Goal: Task Accomplishment & Management: Manage account settings

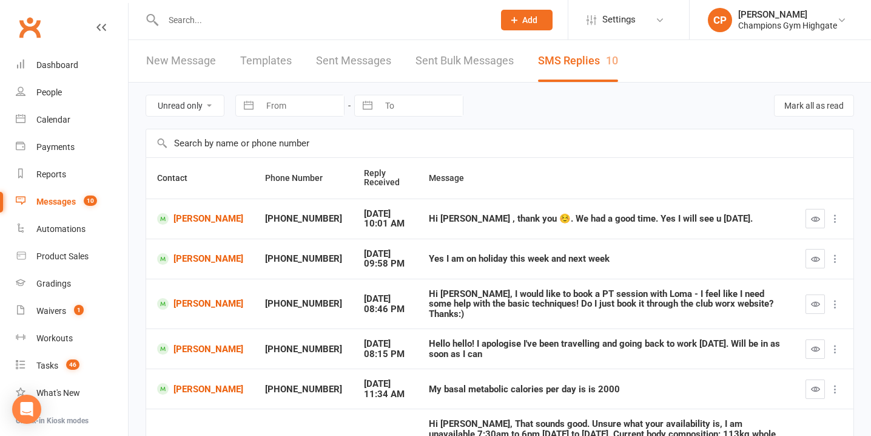
select select "unread_only"
click at [293, 27] on input "text" at bounding box center [323, 20] width 326 height 17
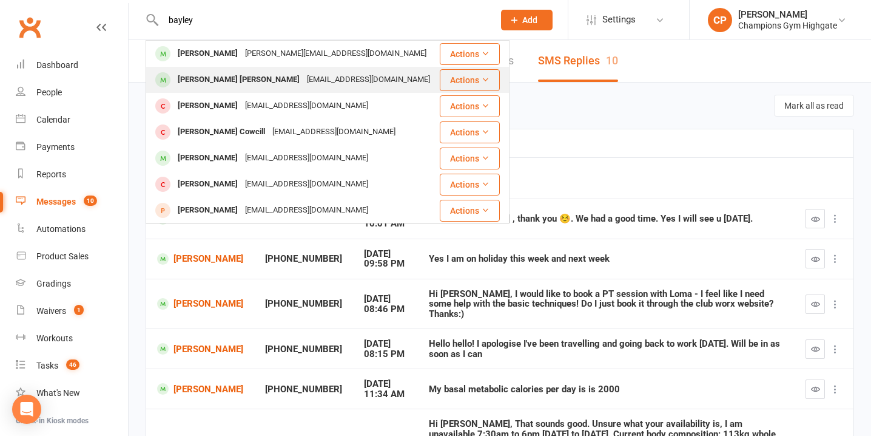
type input "bayley"
click at [303, 74] on div "bayleyjamesdobbs@gmail.com" at bounding box center [368, 80] width 130 height 18
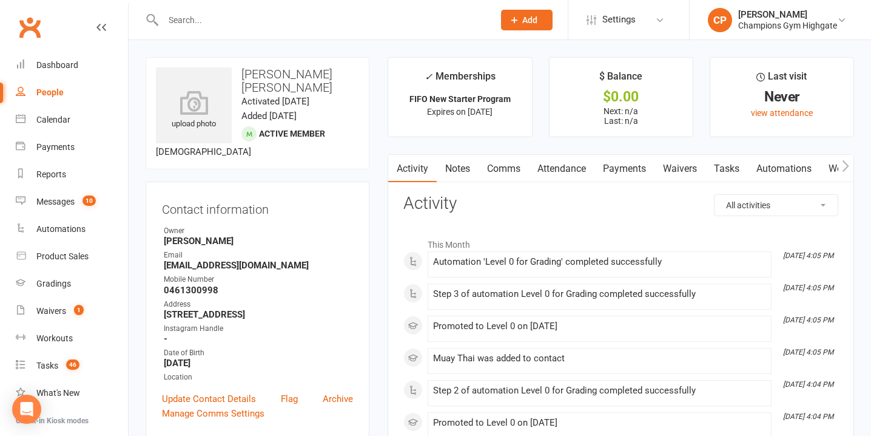
click at [512, 171] on link "Comms" at bounding box center [504, 169] width 50 height 28
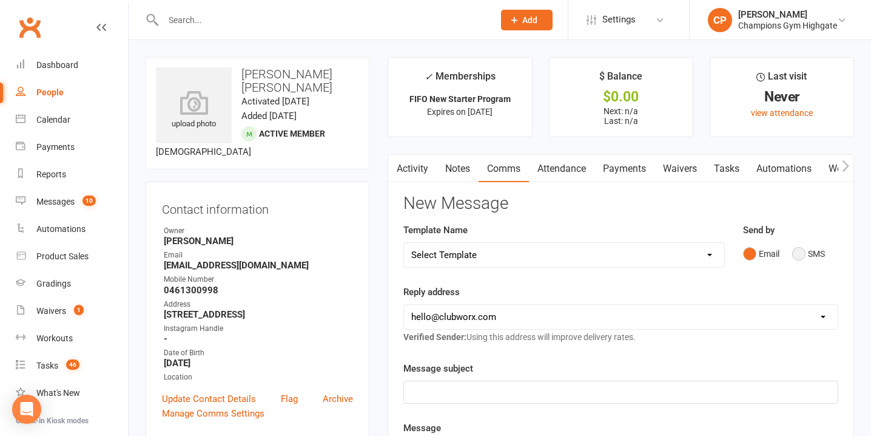
click at [803, 245] on button "SMS" at bounding box center [808, 253] width 33 height 23
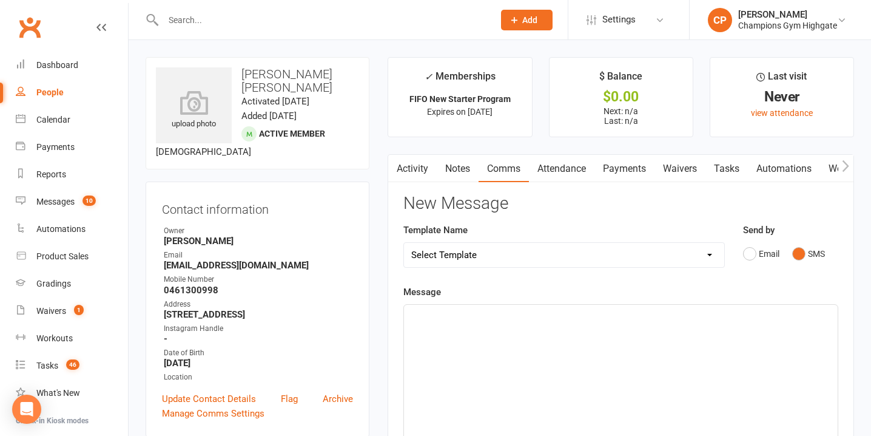
click at [598, 324] on div "﻿" at bounding box center [621, 396] width 434 height 182
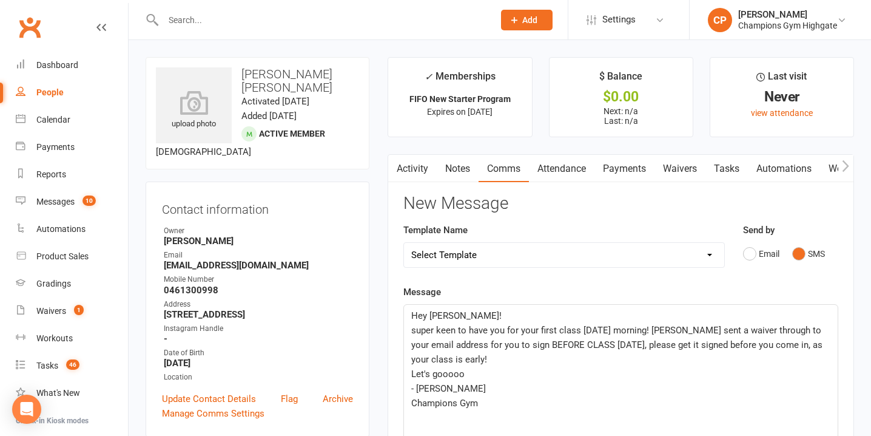
click at [415, 328] on span "super keen to have you for your first class tomorrow morning! Ive sent a waiver…" at bounding box center [618, 345] width 414 height 40
drag, startPoint x: 485, startPoint y: 406, endPoint x: 404, endPoint y: 314, distance: 122.5
click at [404, 314] on div "Hey Bayley! We're super keen to have you for your first class tomorrow morning!…" at bounding box center [621, 396] width 434 height 182
copy div "Hey Bayley! We're super keen to have you for your first class tomorrow morning!…"
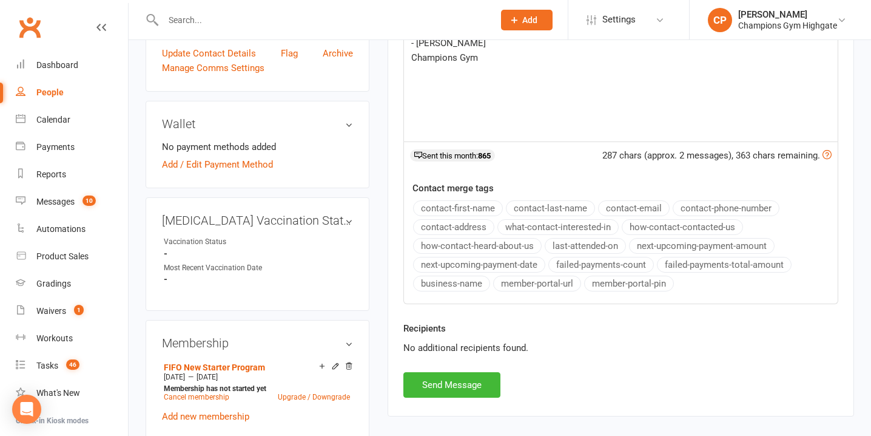
scroll to position [353, 0]
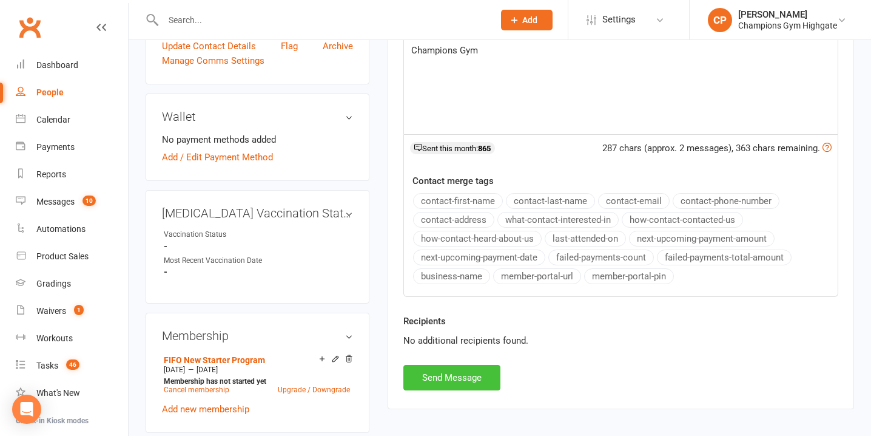
click at [461, 380] on button "Send Message" at bounding box center [452, 377] width 97 height 25
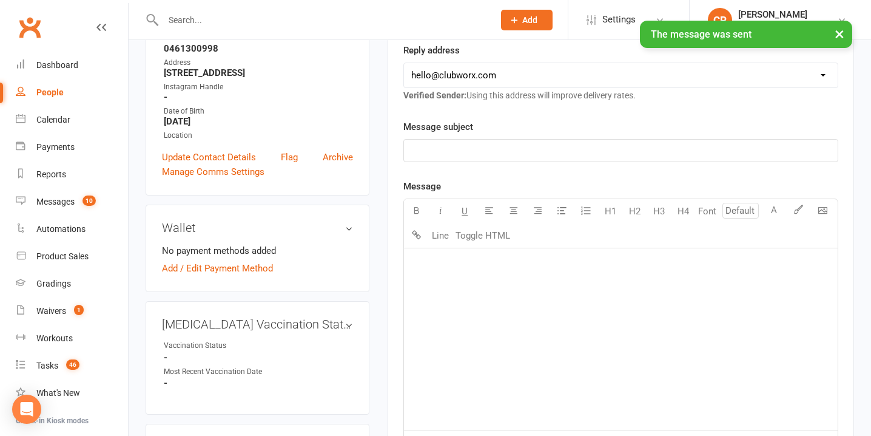
scroll to position [0, 0]
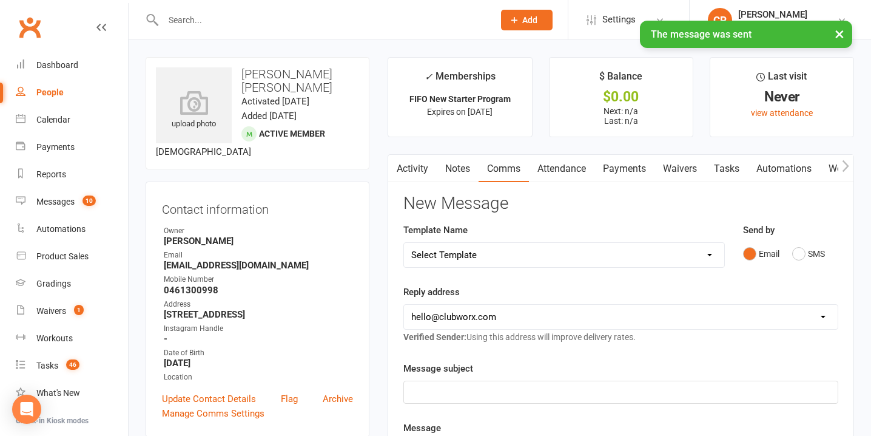
click at [380, 20] on input "text" at bounding box center [323, 20] width 326 height 17
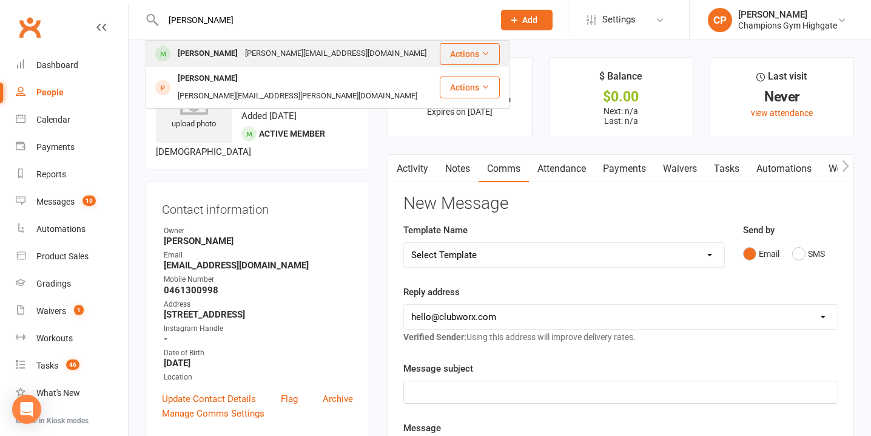
type input "myles"
click at [392, 53] on div "Myles Bayley myles.bayley132@gmail.com" at bounding box center [293, 53] width 292 height 25
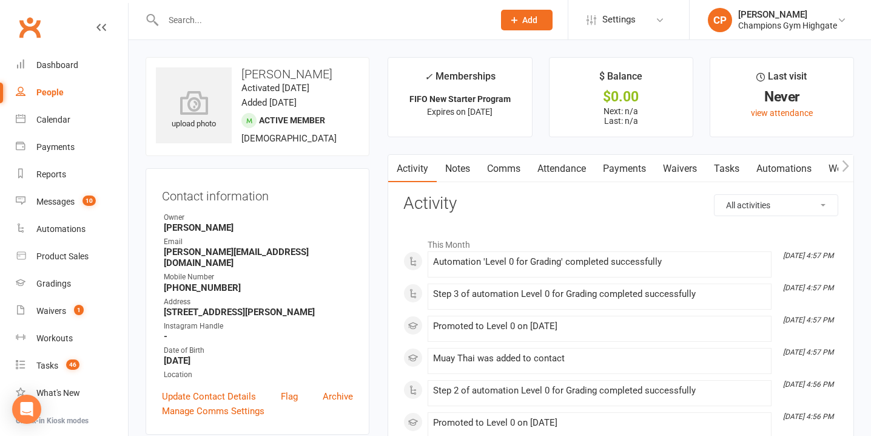
click at [510, 173] on link "Comms" at bounding box center [504, 169] width 50 height 28
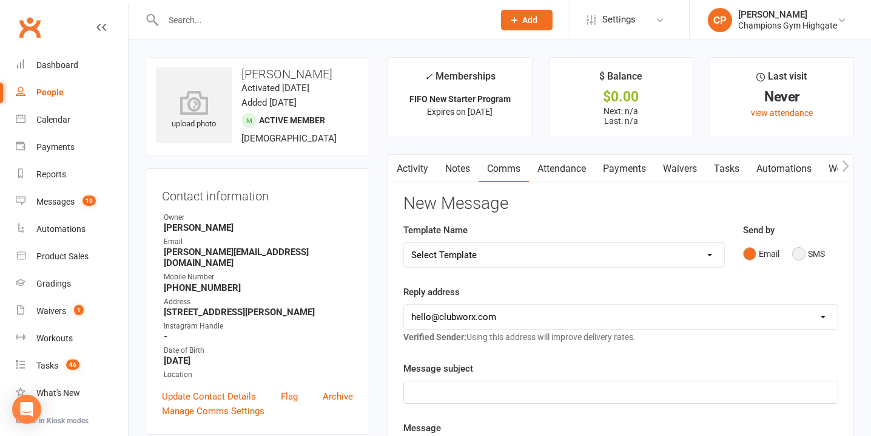
click at [804, 256] on button "SMS" at bounding box center [808, 253] width 33 height 23
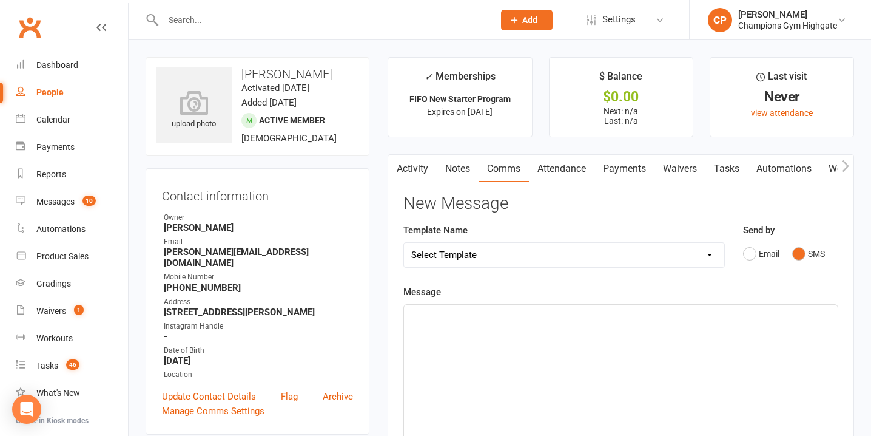
click at [445, 339] on div "﻿" at bounding box center [621, 396] width 434 height 182
paste div
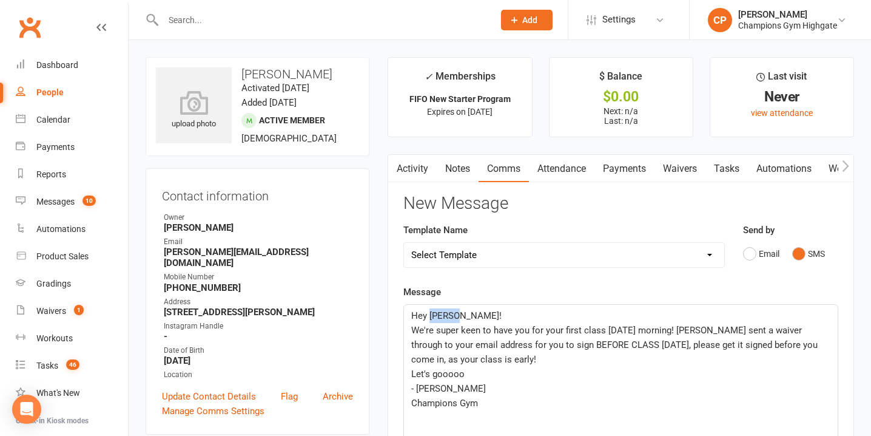
drag, startPoint x: 454, startPoint y: 317, endPoint x: 430, endPoint y: 317, distance: 23.7
click at [430, 317] on span "Hey Bayley!" at bounding box center [456, 315] width 90 height 11
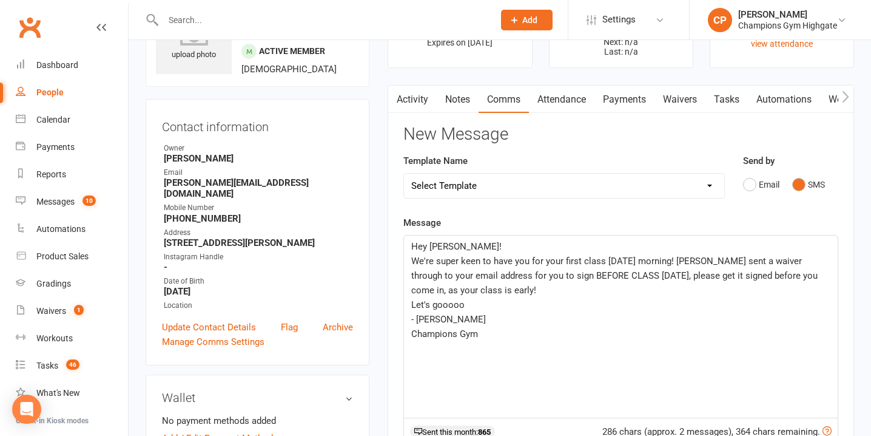
scroll to position [75, 0]
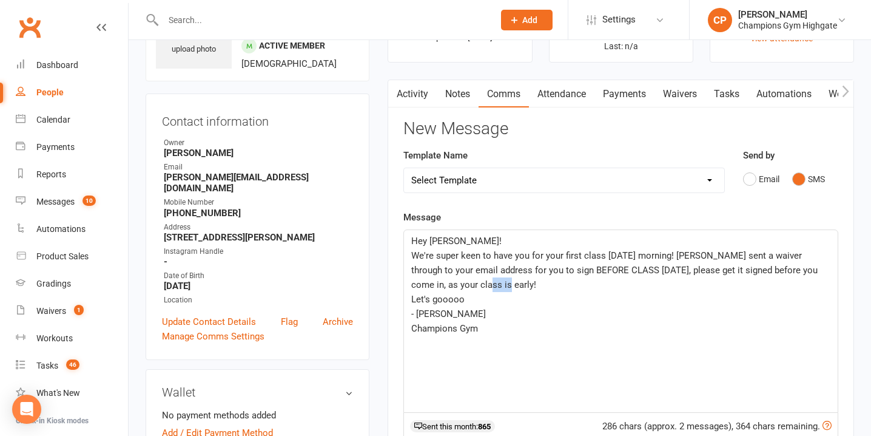
drag, startPoint x: 464, startPoint y: 288, endPoint x: 445, endPoint y: 288, distance: 18.8
click at [445, 288] on span "We're super keen to have you for your first class tomorrow morning! Ive sent a …" at bounding box center [615, 270] width 409 height 40
click at [467, 303] on p "Let's gooooo" at bounding box center [620, 299] width 419 height 15
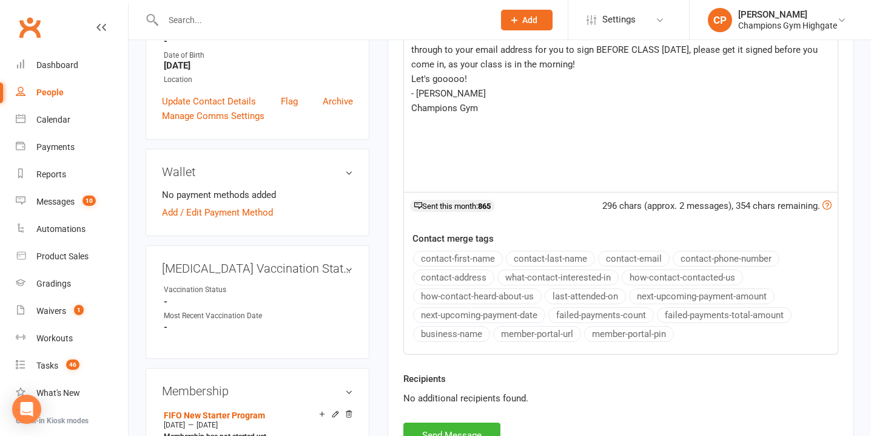
scroll to position [370, 0]
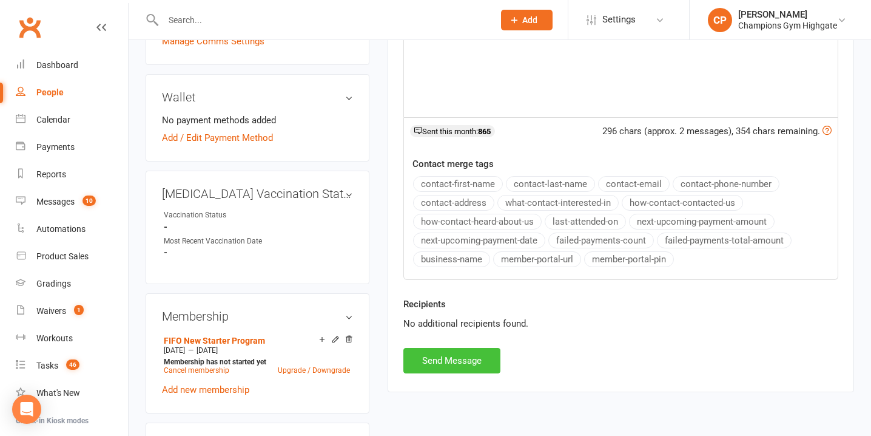
click at [471, 354] on button "Send Message" at bounding box center [452, 360] width 97 height 25
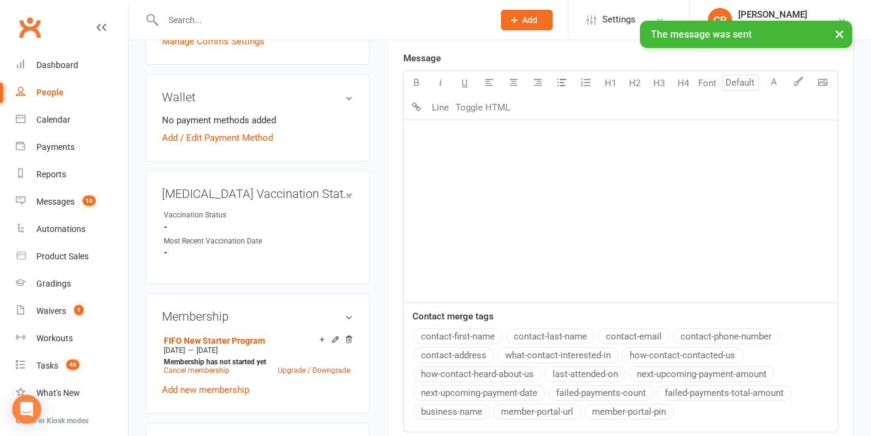
scroll to position [0, 0]
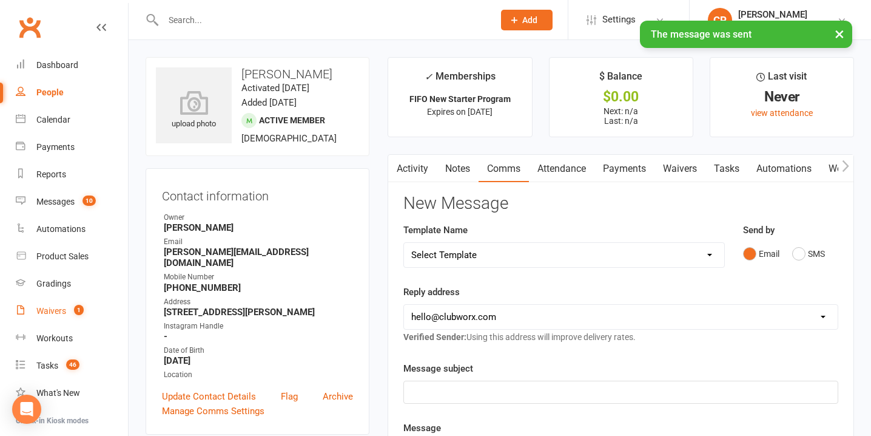
click at [46, 322] on link "Waivers 1" at bounding box center [72, 310] width 112 height 27
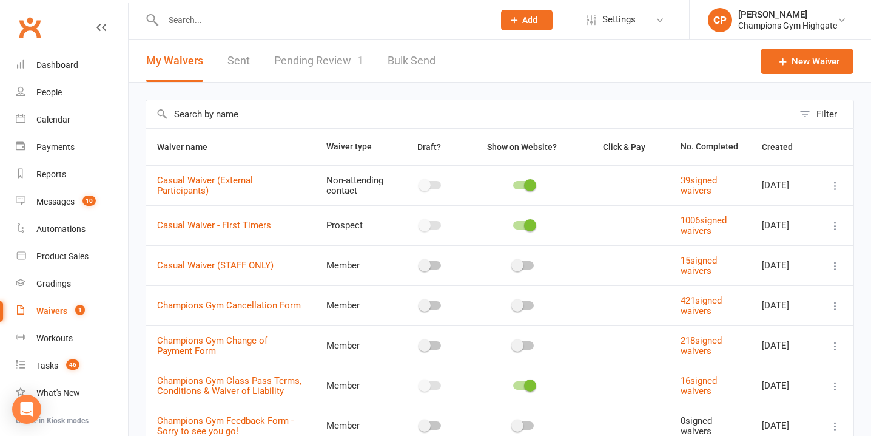
click at [346, 60] on link "Pending Review 1" at bounding box center [318, 61] width 89 height 42
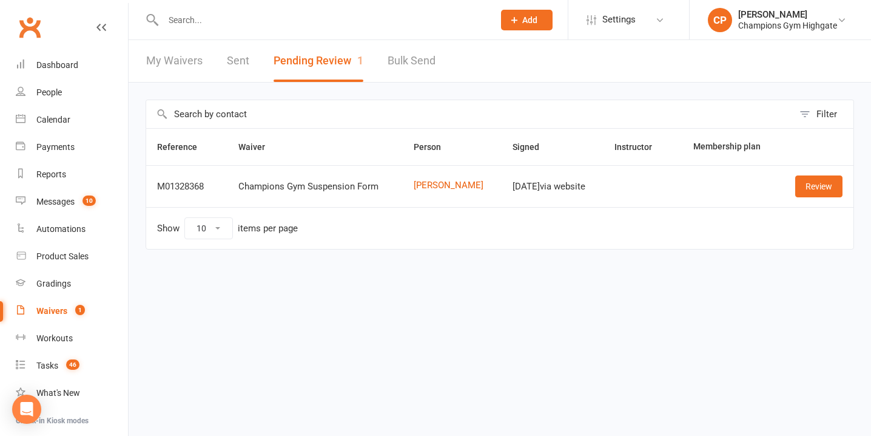
click at [283, 20] on input "text" at bounding box center [323, 20] width 326 height 17
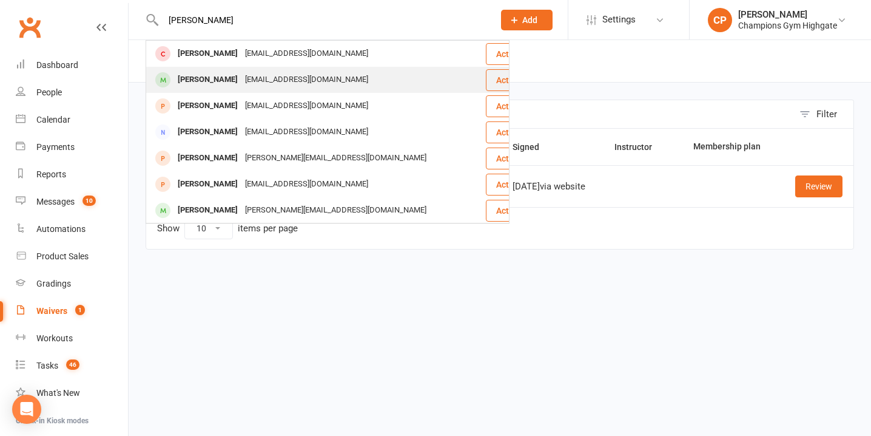
type input "shaun"
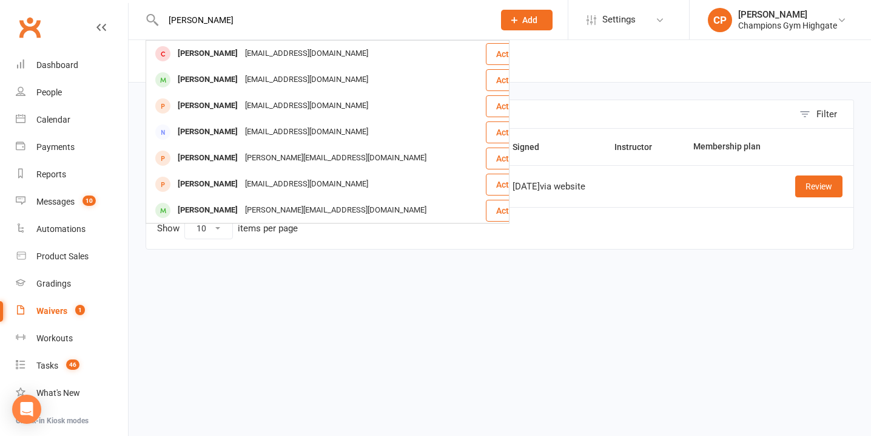
click at [308, 73] on div "sgheredia@live.com" at bounding box center [306, 80] width 130 height 18
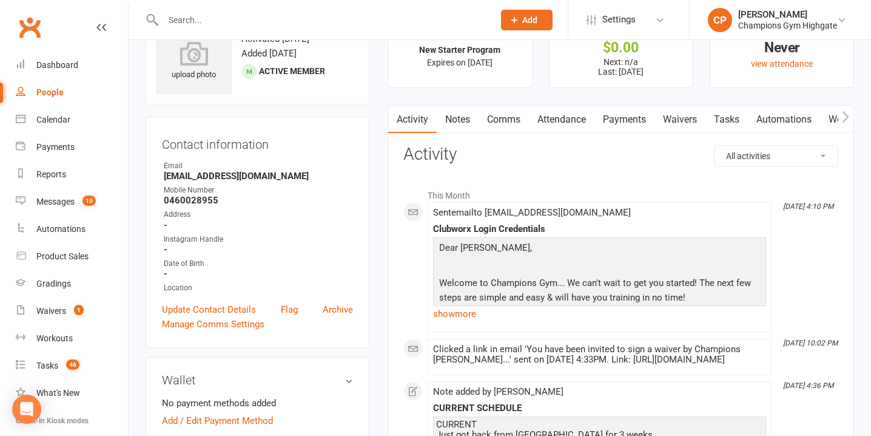
scroll to position [39, 0]
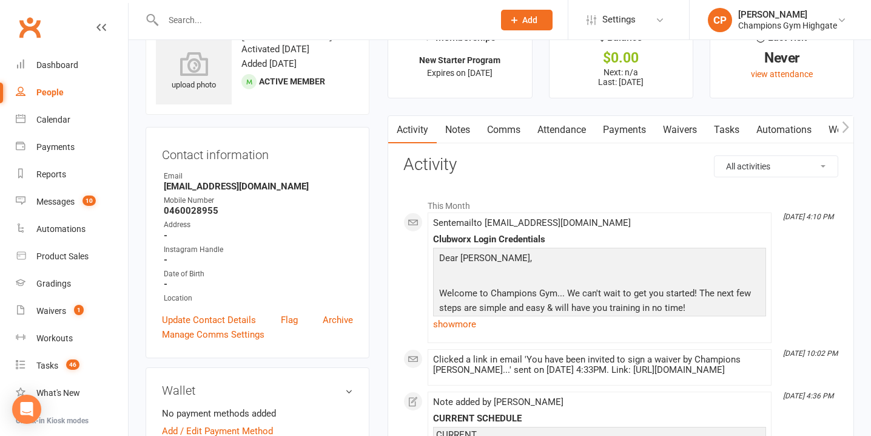
click at [675, 128] on link "Waivers" at bounding box center [680, 130] width 51 height 28
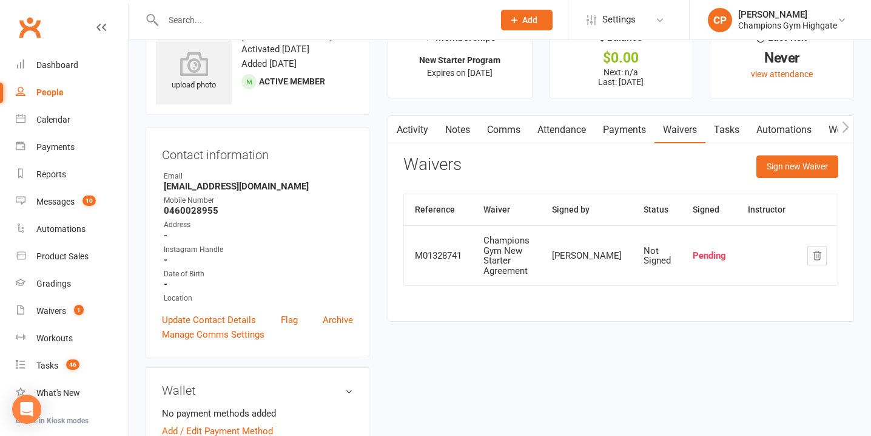
click at [505, 127] on link "Comms" at bounding box center [504, 130] width 50 height 28
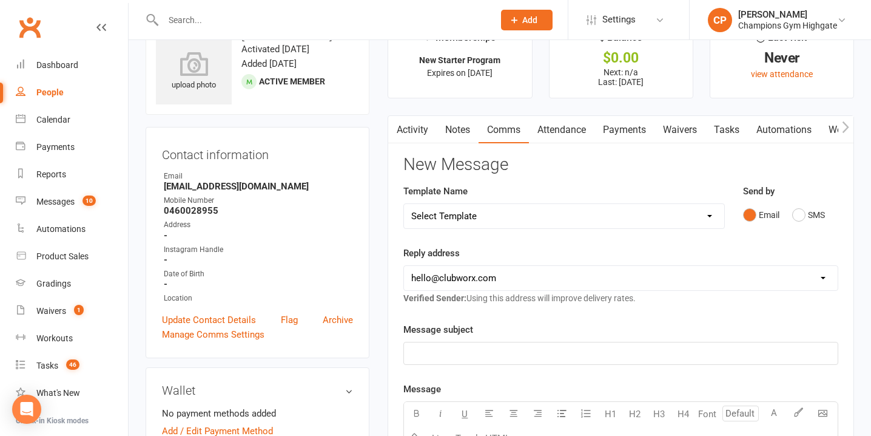
click at [791, 213] on div "Email SMS" at bounding box center [790, 214] width 95 height 23
click at [803, 217] on button "SMS" at bounding box center [808, 214] width 33 height 23
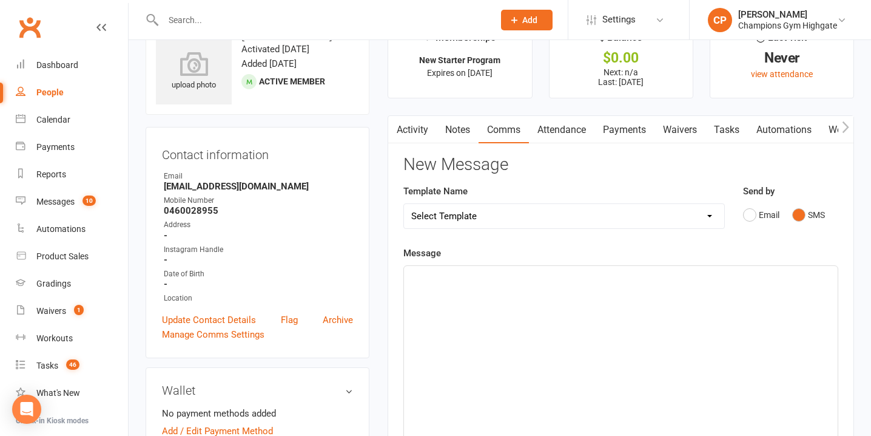
click at [527, 310] on div "﻿" at bounding box center [621, 357] width 434 height 182
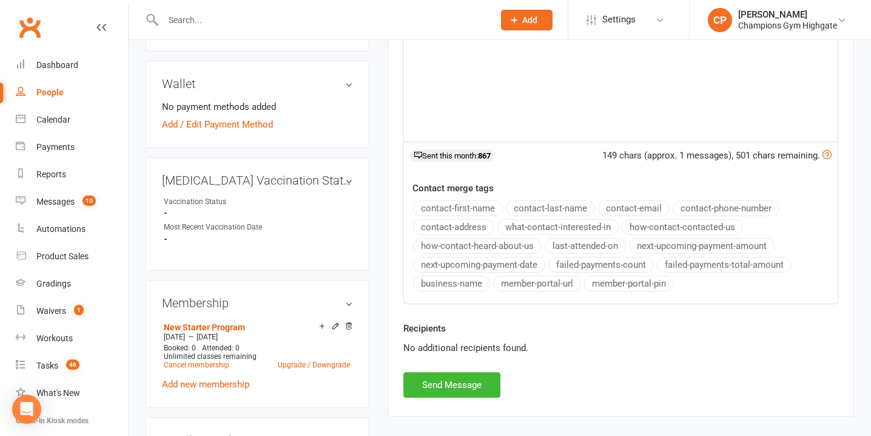
scroll to position [366, 0]
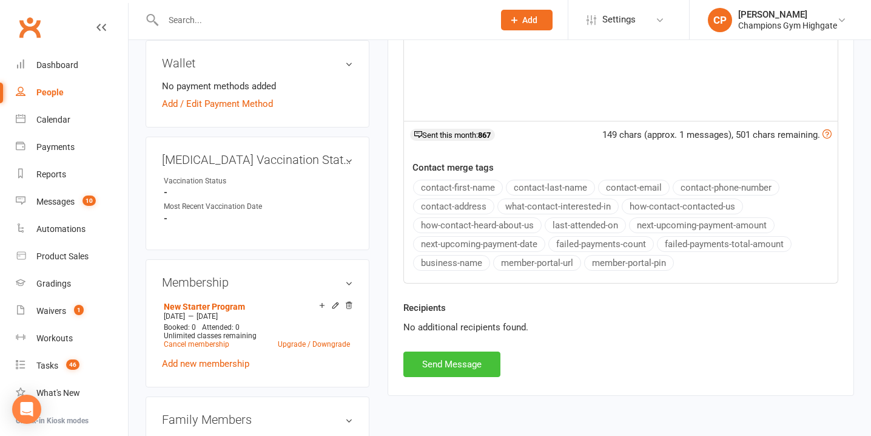
click at [463, 367] on button "Send Message" at bounding box center [452, 363] width 97 height 25
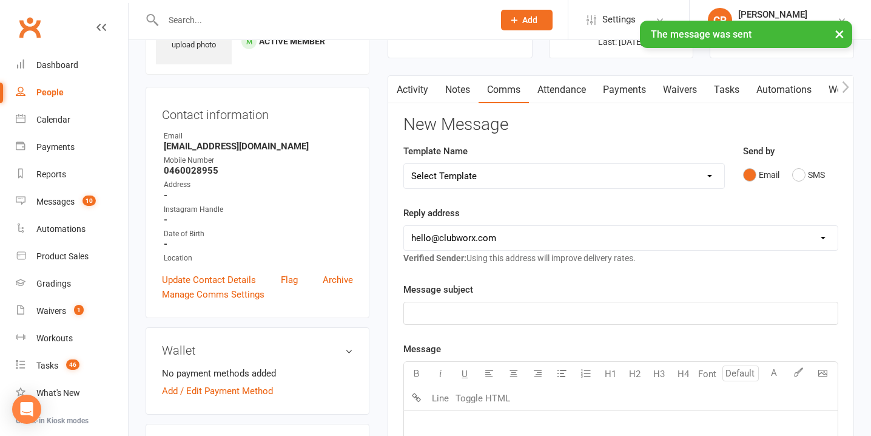
scroll to position [0, 0]
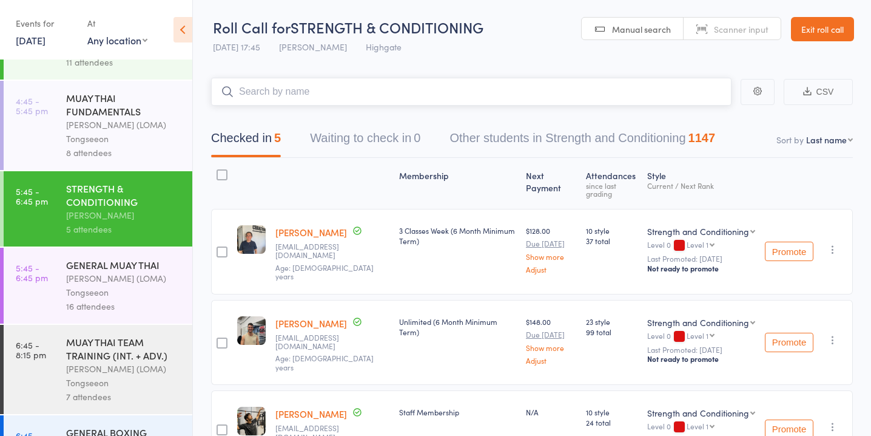
scroll to position [1486, 0]
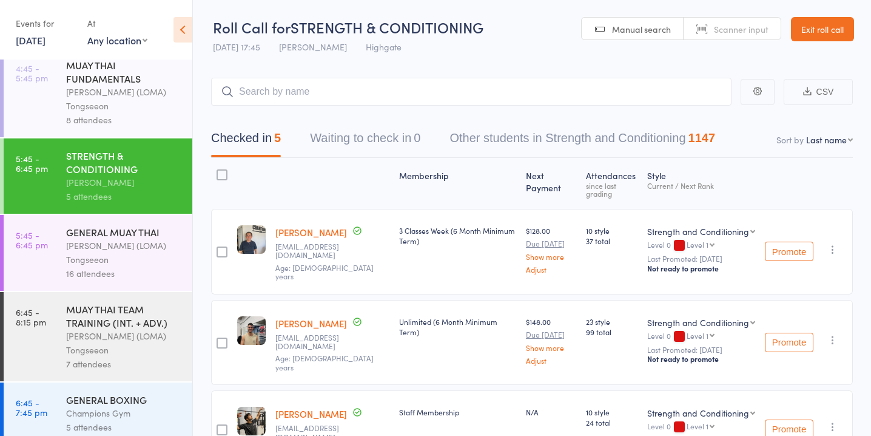
click at [155, 314] on div "MUAY THAI TEAM TRAINING (INT. + ADV.)" at bounding box center [124, 315] width 116 height 27
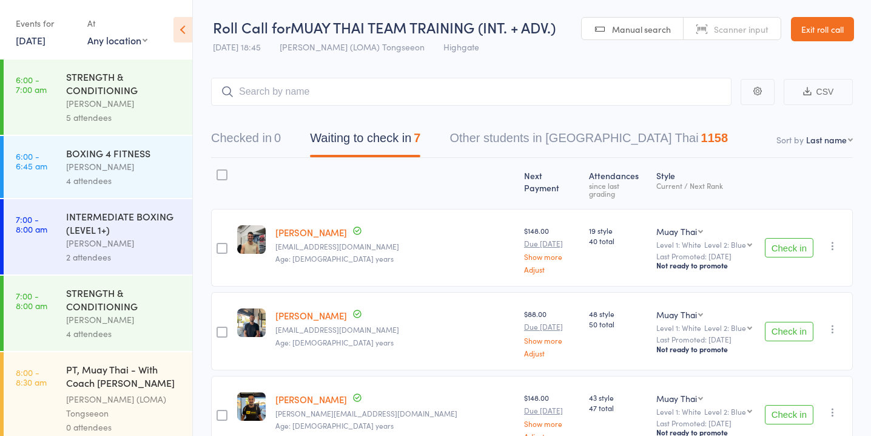
click at [405, 146] on button "Waiting to check in 7" at bounding box center [365, 141] width 110 height 32
click at [788, 238] on button "Check in" at bounding box center [789, 247] width 49 height 19
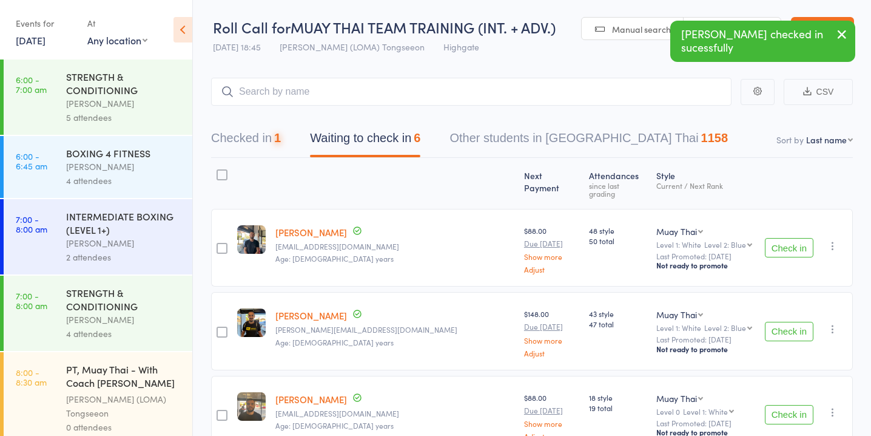
click at [789, 239] on button "Check in" at bounding box center [789, 247] width 49 height 19
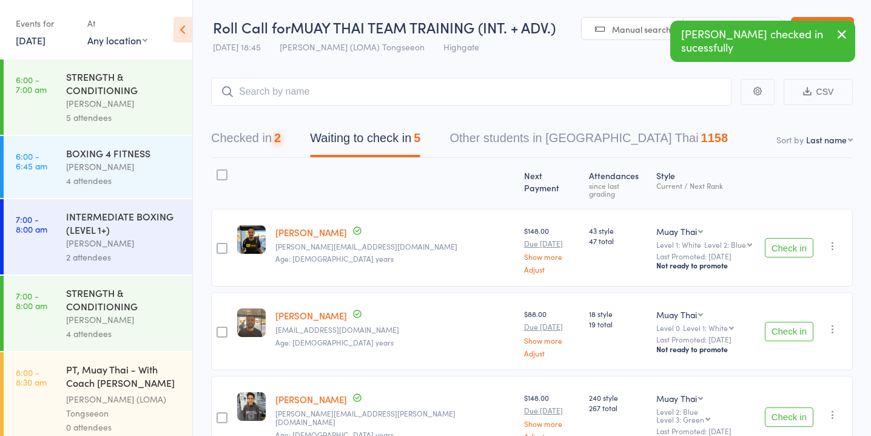
click at [789, 239] on button "Check in" at bounding box center [789, 247] width 49 height 19
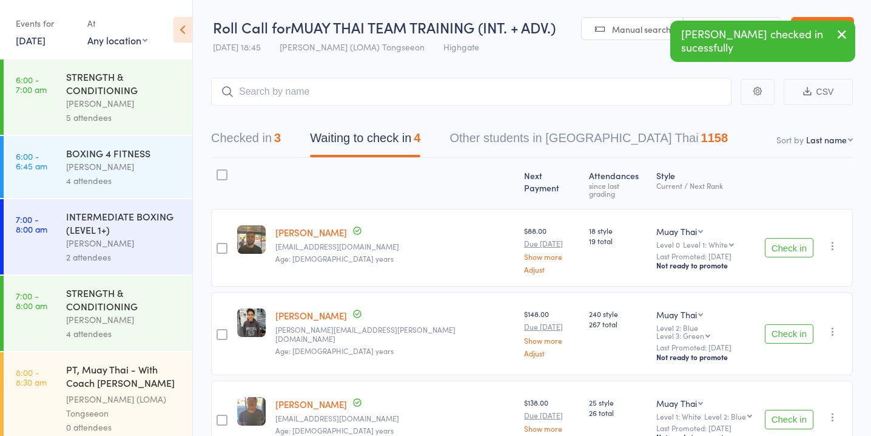
click at [789, 239] on button "Check in" at bounding box center [789, 247] width 49 height 19
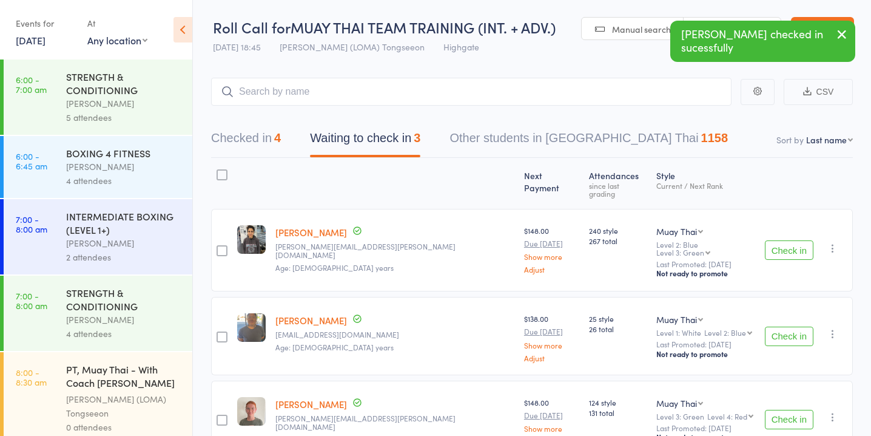
click at [789, 240] on button "Check in" at bounding box center [789, 249] width 49 height 19
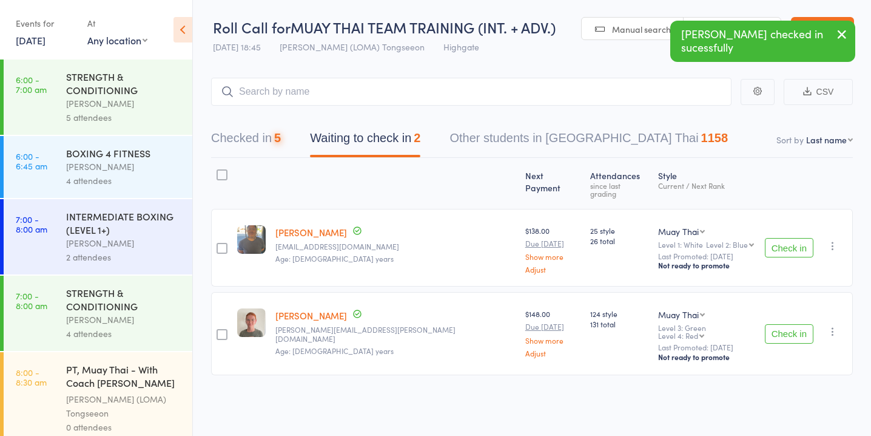
click at [789, 239] on button "Check in" at bounding box center [789, 247] width 49 height 19
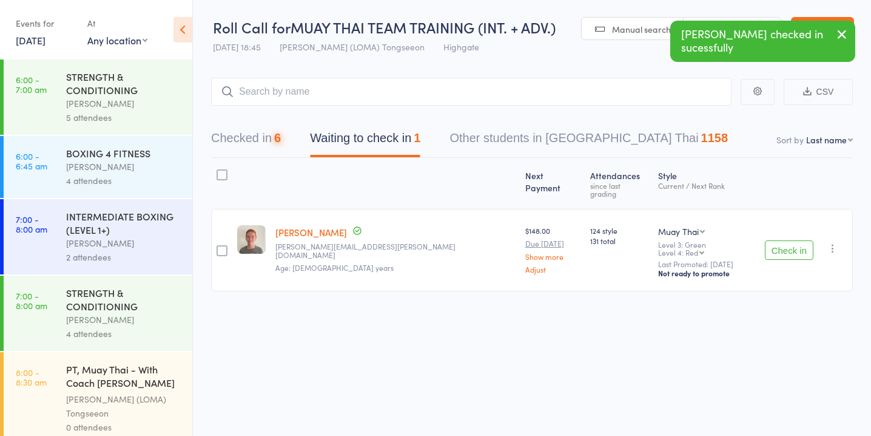
click at [789, 240] on button "Check in" at bounding box center [789, 249] width 49 height 19
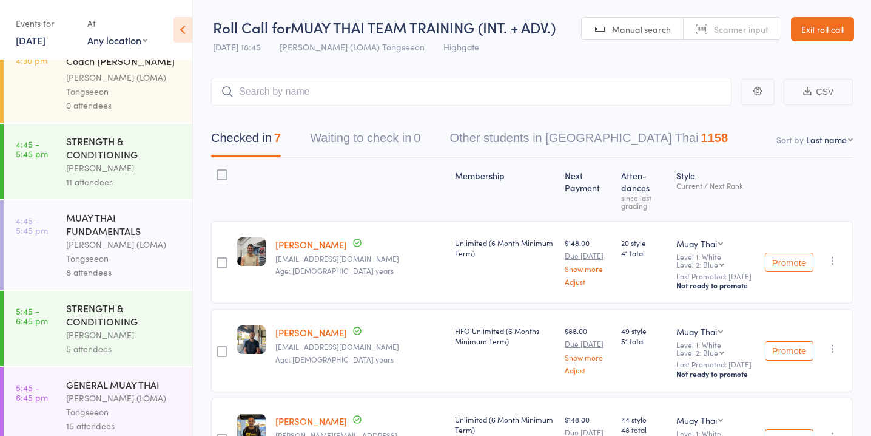
scroll to position [1325, 0]
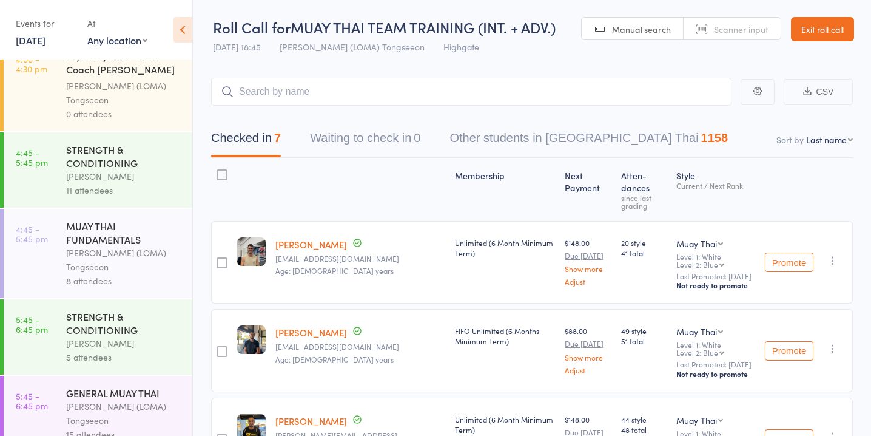
click at [121, 152] on div "STRENGTH & CONDITIONING" at bounding box center [124, 156] width 116 height 27
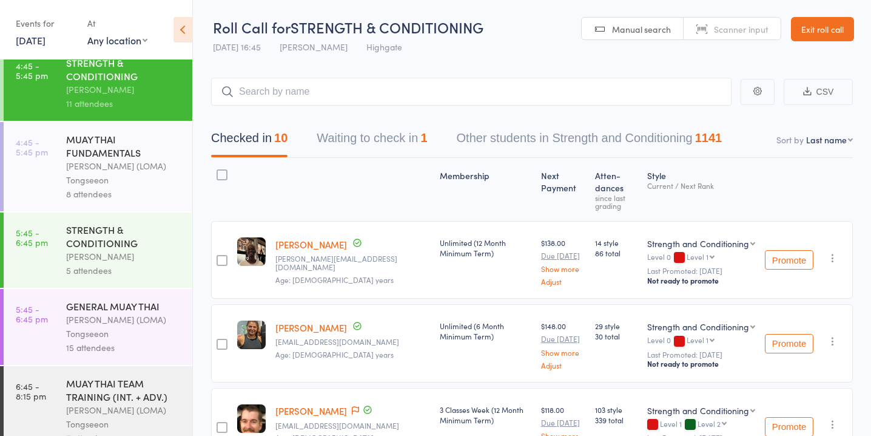
scroll to position [1410, 0]
click at [122, 161] on div "[PERSON_NAME] (LOMA) Tongseeon" at bounding box center [124, 175] width 116 height 28
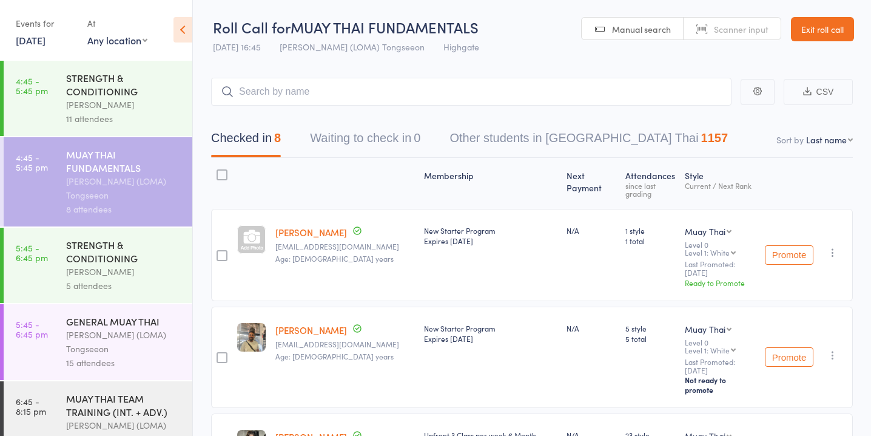
scroll to position [1393, 0]
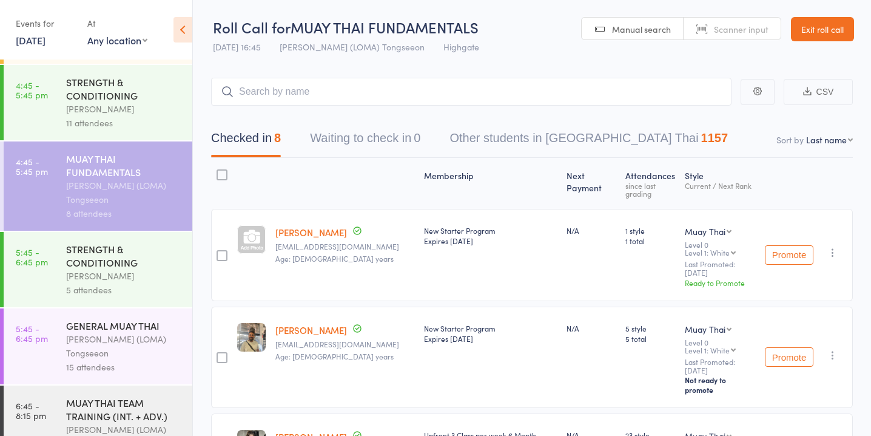
click at [136, 102] on div "[PERSON_NAME]" at bounding box center [124, 109] width 116 height 14
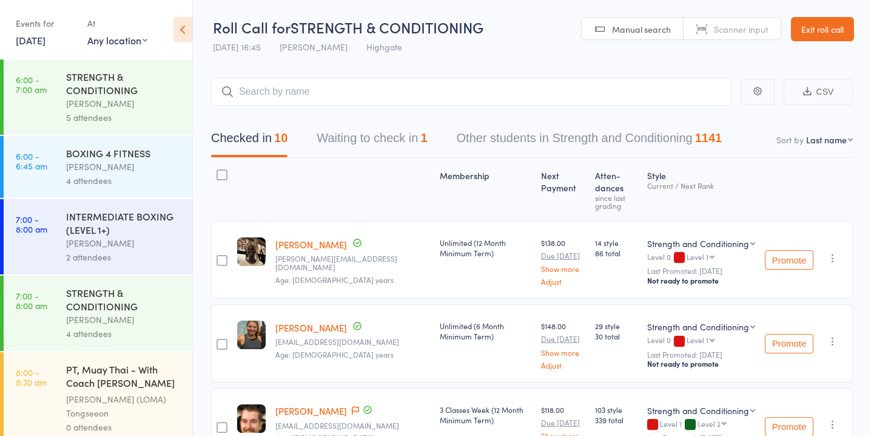
click at [398, 137] on button "Waiting to check in 1" at bounding box center [372, 141] width 110 height 32
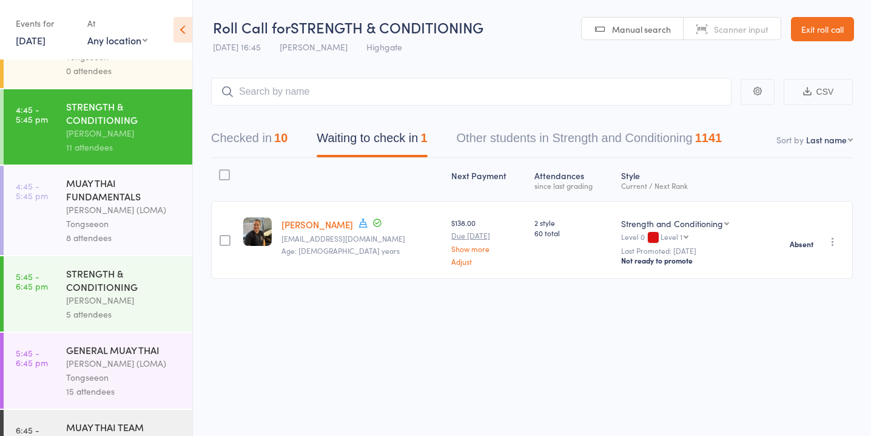
scroll to position [1358, 0]
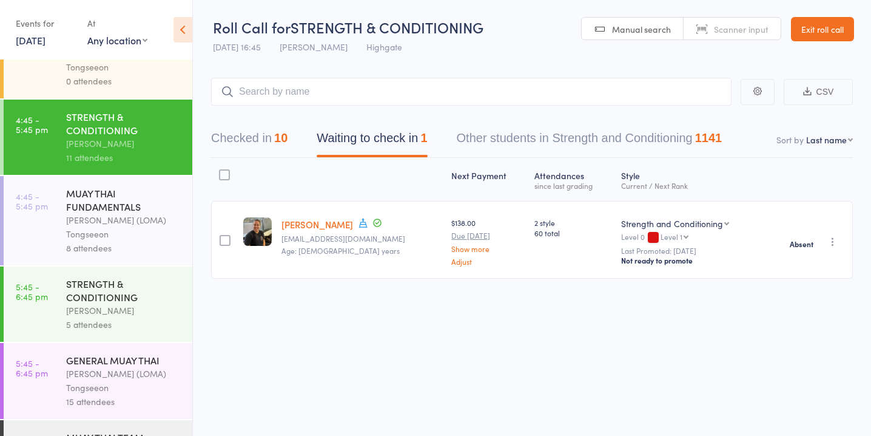
click at [122, 215] on div "[PERSON_NAME] (LOMA) Tongseeon" at bounding box center [124, 227] width 116 height 28
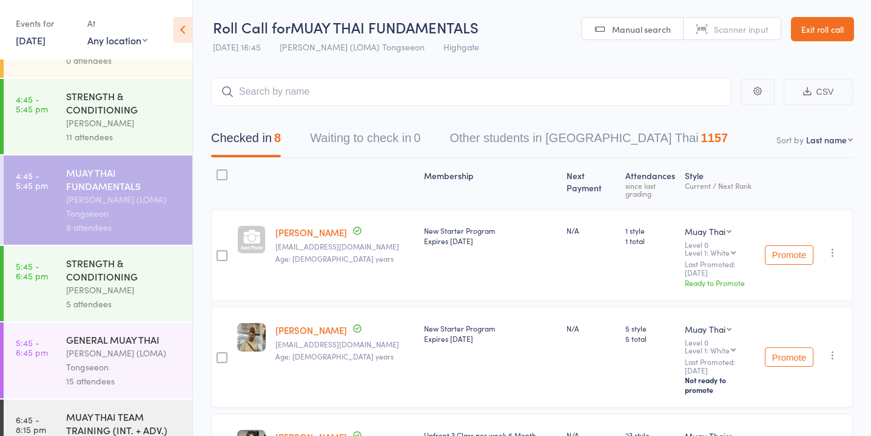
scroll to position [1486, 0]
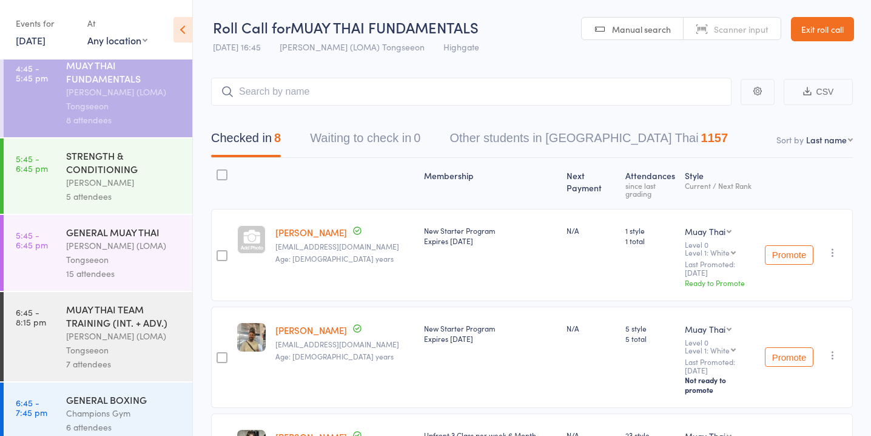
click at [120, 161] on div "STRENGTH & CONDITIONING" at bounding box center [124, 162] width 116 height 27
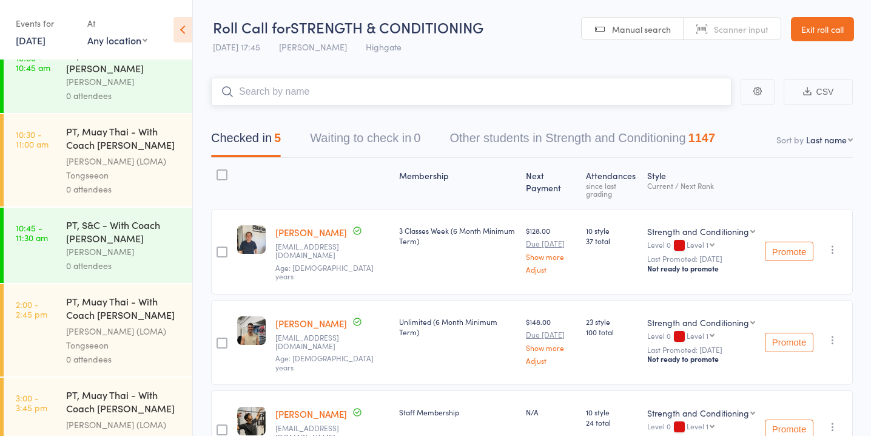
scroll to position [1486, 0]
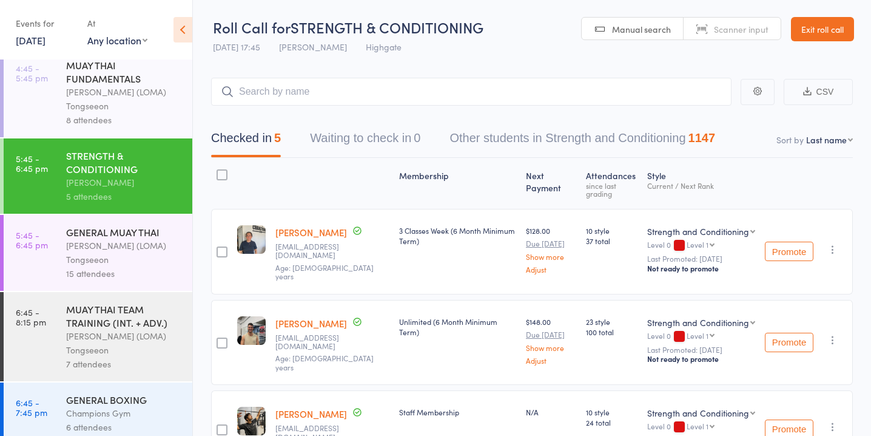
click at [148, 252] on div "[PERSON_NAME] (LOMA) Tongseeon" at bounding box center [124, 252] width 116 height 28
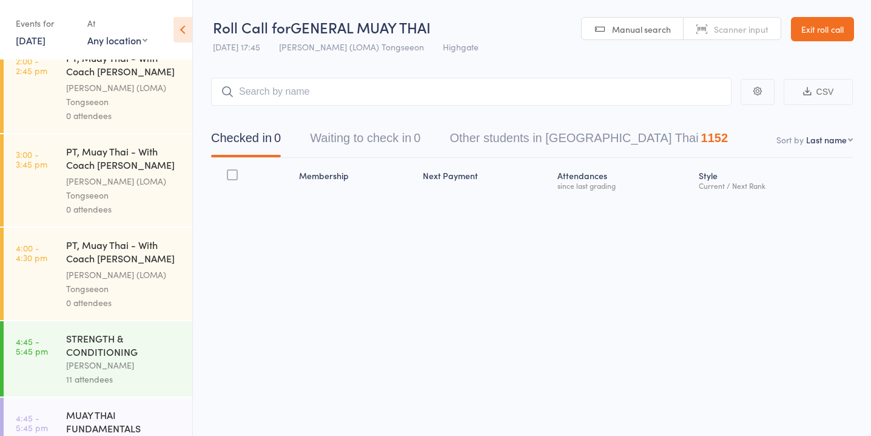
scroll to position [1486, 0]
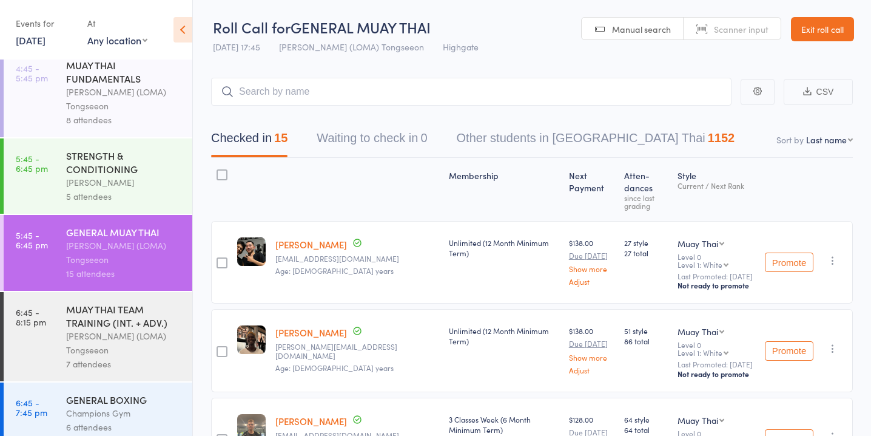
click at [135, 312] on div "MUAY THAI TEAM TRAINING (INT. + ADV.)" at bounding box center [124, 315] width 116 height 27
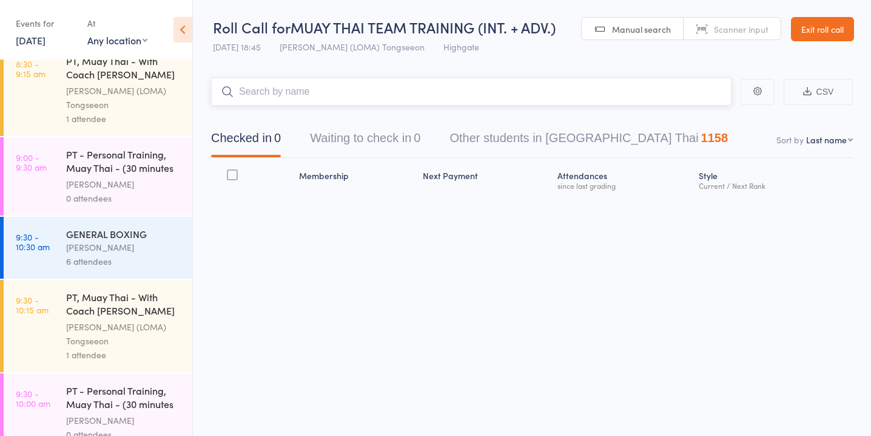
scroll to position [1486, 0]
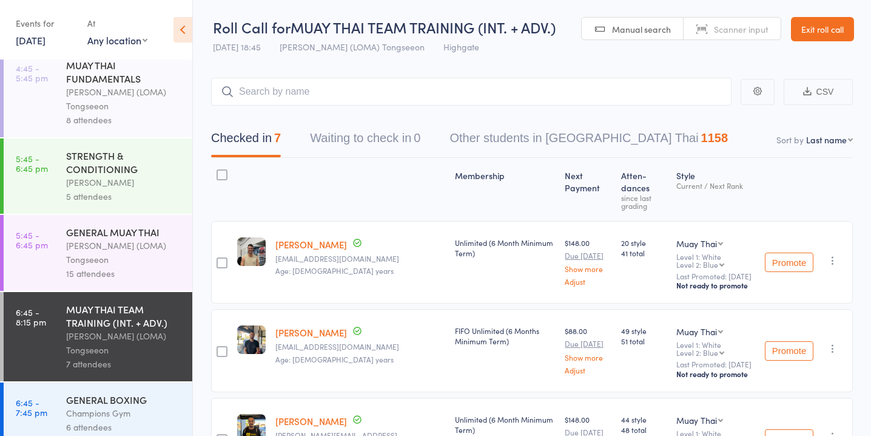
click at [144, 393] on div "GENERAL BOXING" at bounding box center [124, 399] width 116 height 13
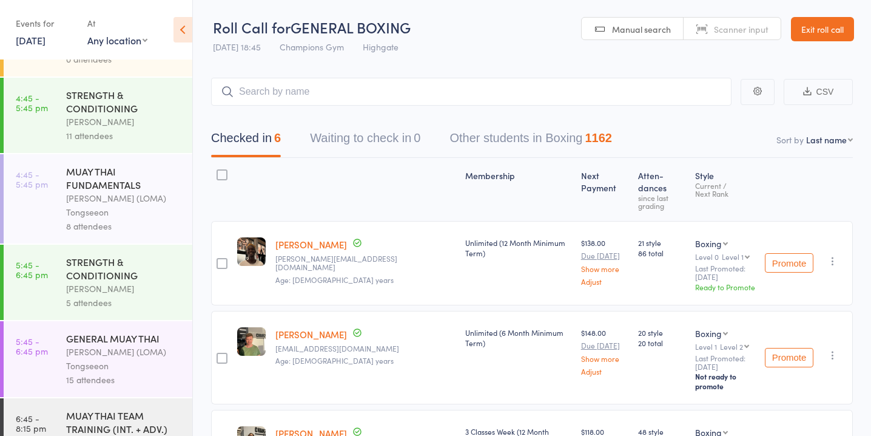
scroll to position [1376, 0]
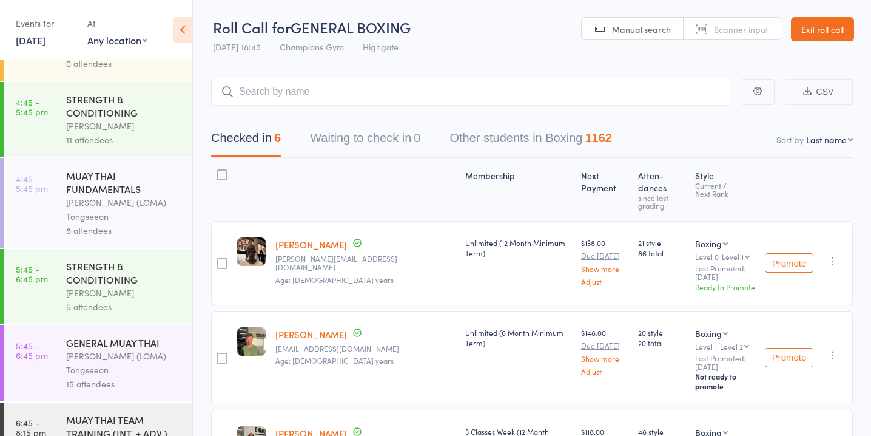
click at [114, 356] on div "[PERSON_NAME] (LOMA) Tongseeon" at bounding box center [124, 363] width 116 height 28
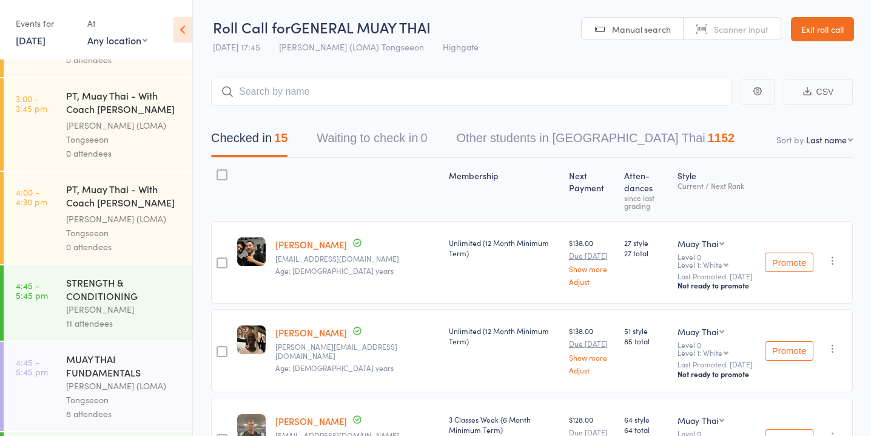
scroll to position [1486, 0]
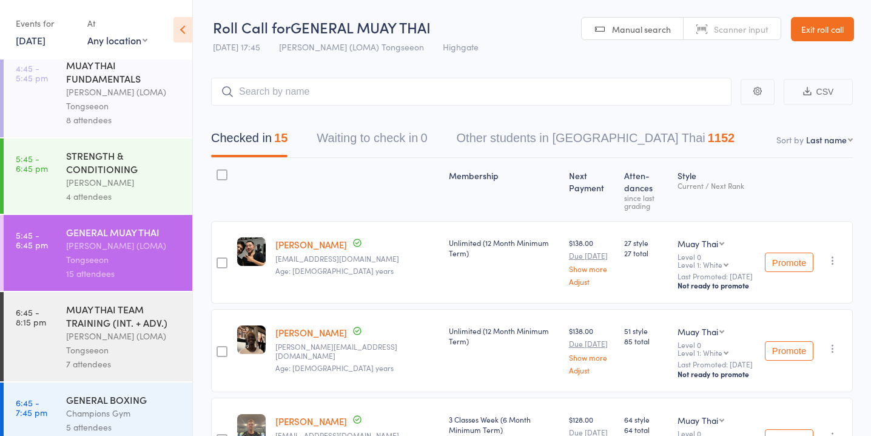
click at [116, 393] on div "GENERAL BOXING" at bounding box center [124, 399] width 116 height 13
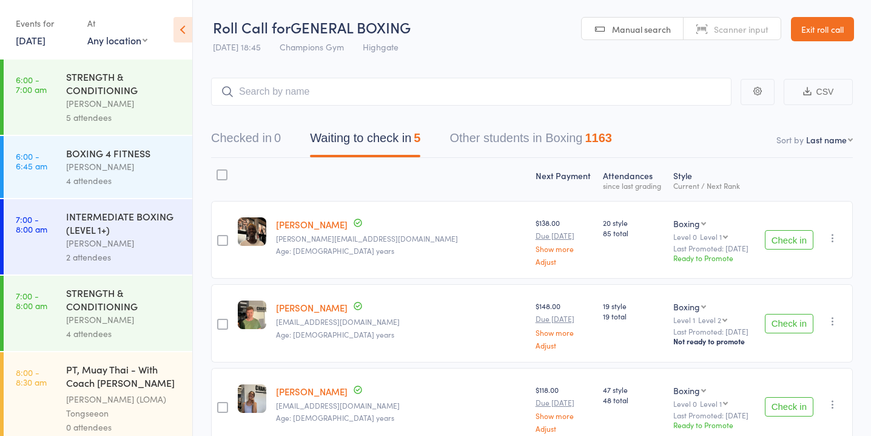
click at [795, 244] on button "Check in" at bounding box center [789, 239] width 49 height 19
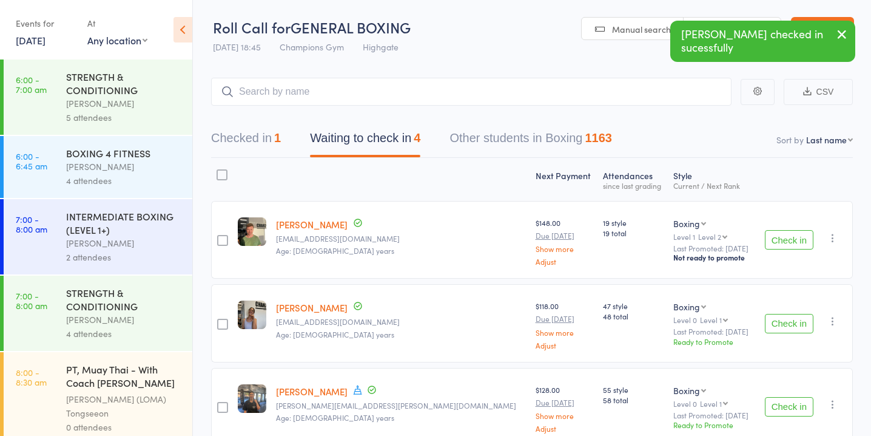
click at [795, 244] on button "Check in" at bounding box center [789, 239] width 49 height 19
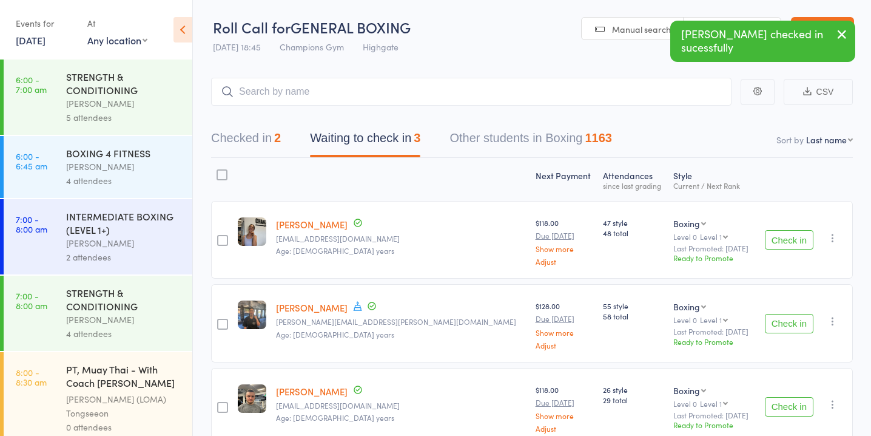
click at [795, 244] on button "Check in" at bounding box center [789, 239] width 49 height 19
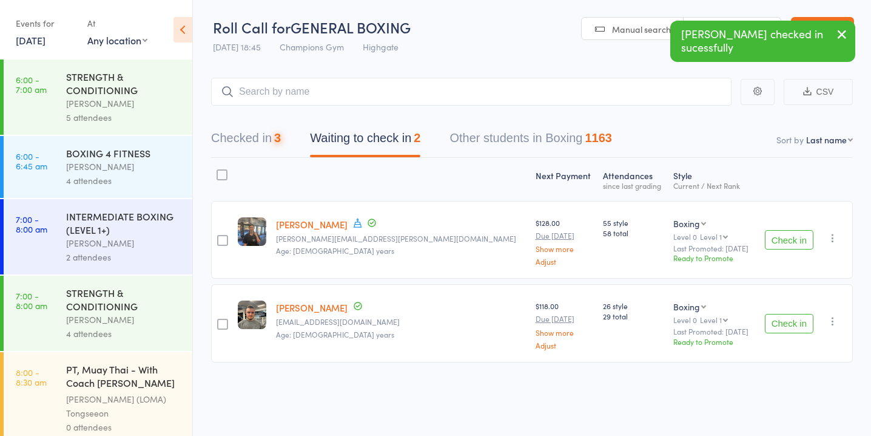
click at [795, 244] on button "Check in" at bounding box center [789, 239] width 49 height 19
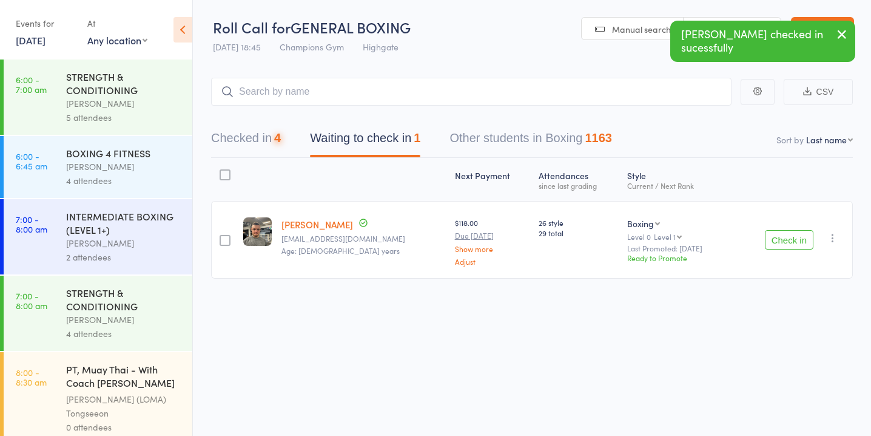
click at [795, 244] on button "Check in" at bounding box center [789, 239] width 49 height 19
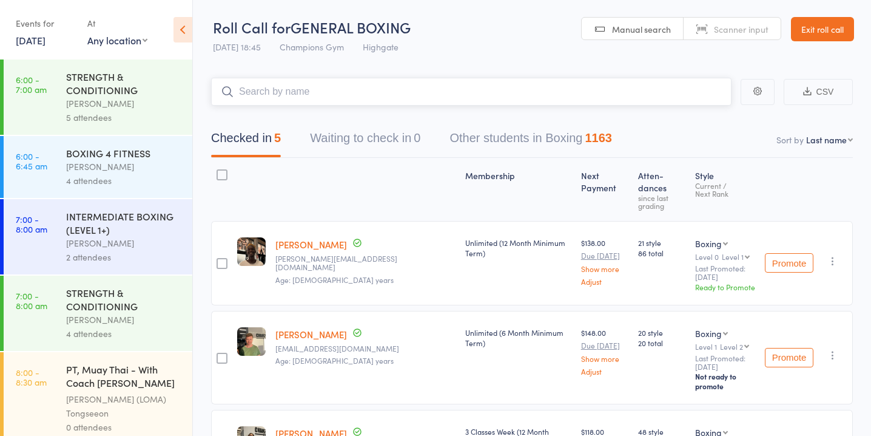
click at [376, 95] on input "search" at bounding box center [471, 92] width 521 height 28
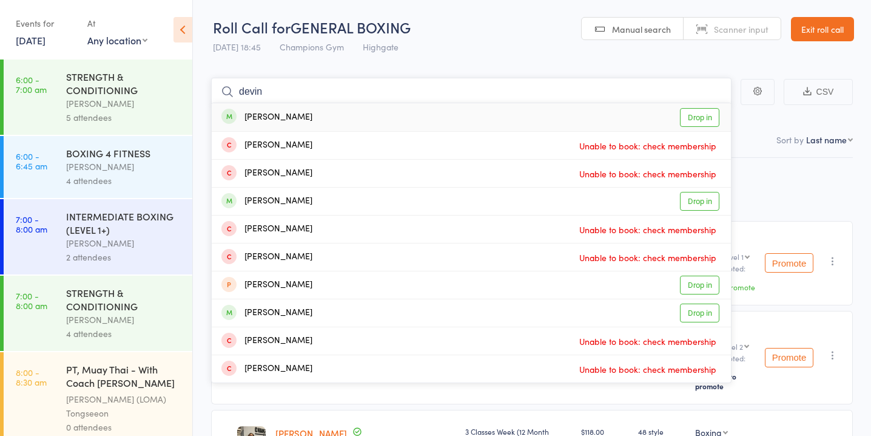
type input "devin"
click at [704, 113] on link "Drop in" at bounding box center [699, 117] width 39 height 19
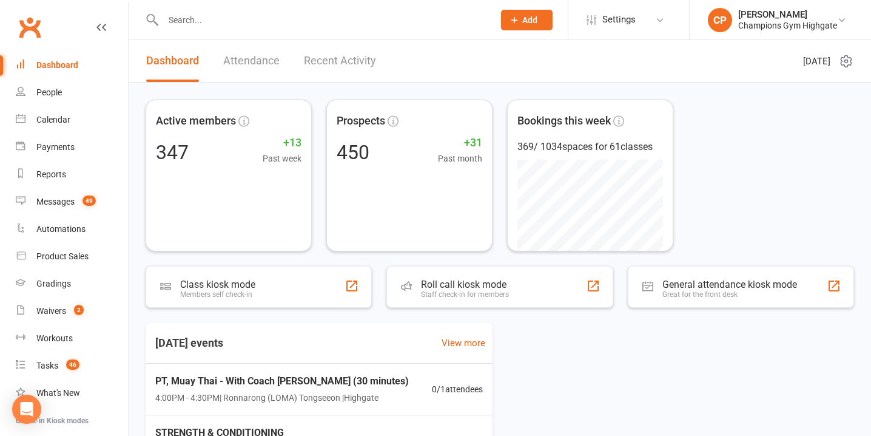
drag, startPoint x: 0, startPoint y: 0, endPoint x: 341, endPoint y: 12, distance: 341.2
click at [341, 12] on input "text" at bounding box center [323, 20] width 326 height 17
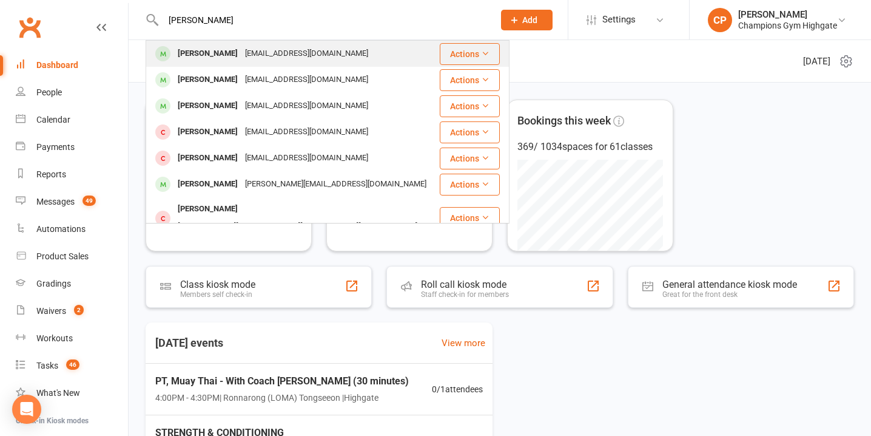
type input "devin lever"
click at [328, 58] on div "Devin Lever devtwo15@gmail.com" at bounding box center [293, 53] width 292 height 25
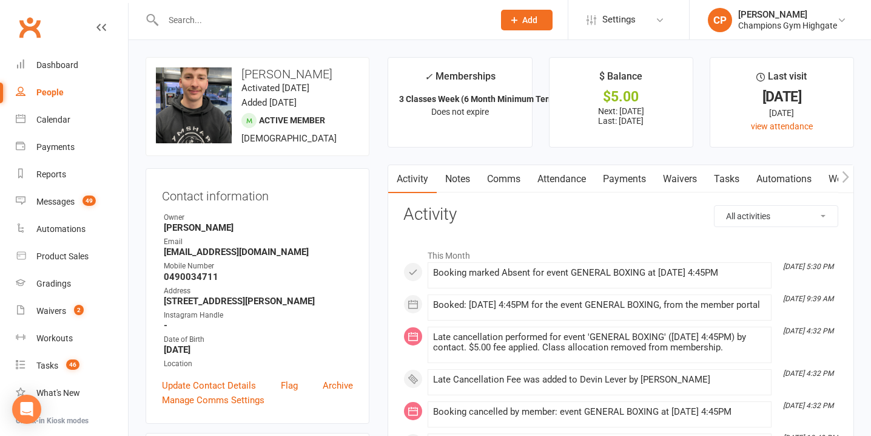
click at [534, 179] on link "Attendance" at bounding box center [562, 179] width 66 height 28
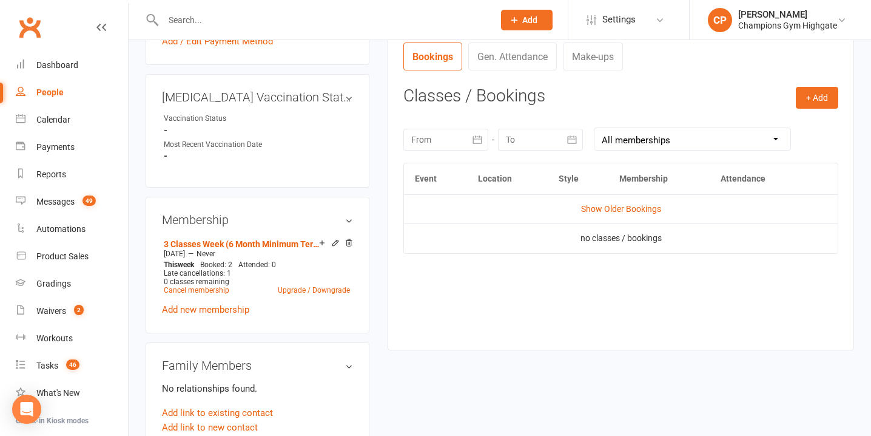
scroll to position [468, 0]
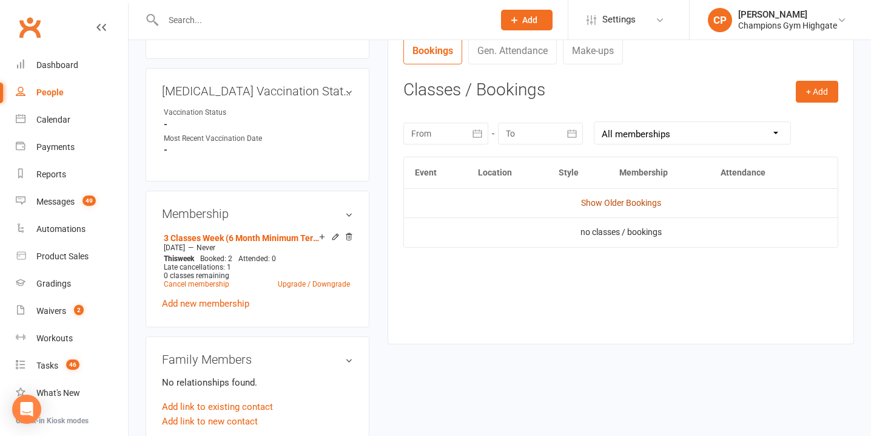
click at [612, 205] on link "Show Older Bookings" at bounding box center [621, 203] width 80 height 10
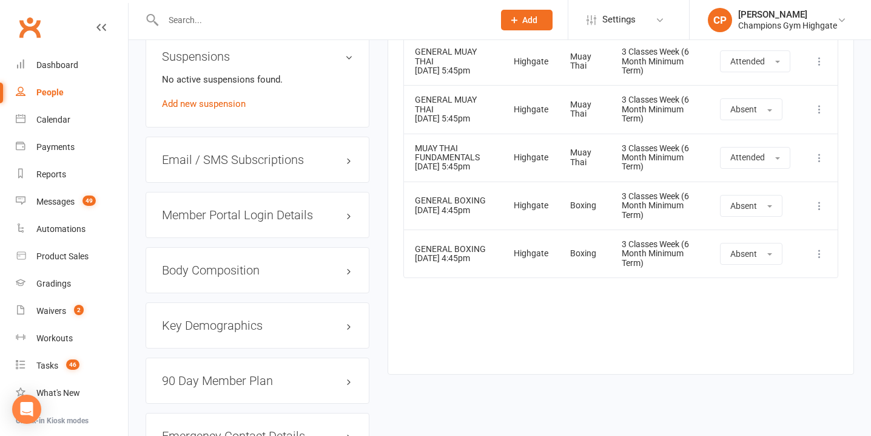
scroll to position [874, 0]
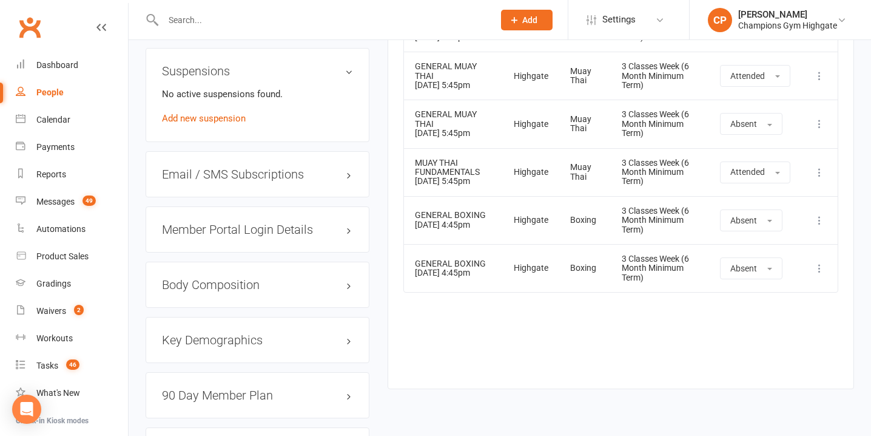
click at [818, 226] on icon at bounding box center [820, 220] width 12 height 12
click at [772, 305] on link "Delete booking" at bounding box center [766, 292] width 120 height 24
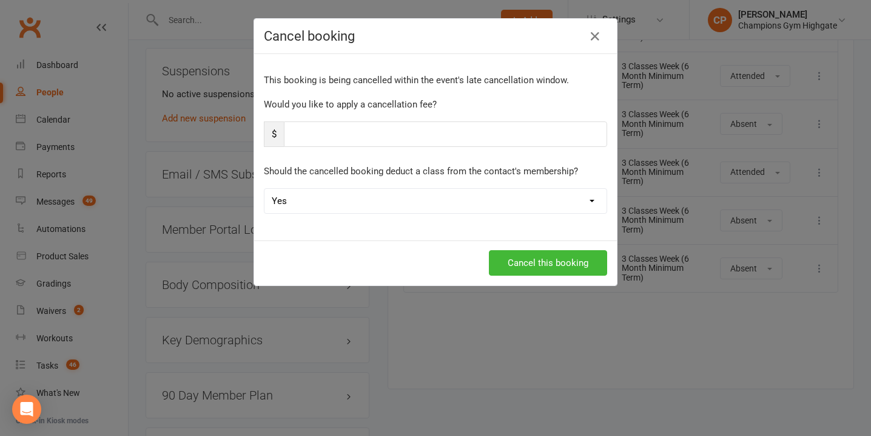
click at [525, 203] on select "Yes No" at bounding box center [436, 201] width 342 height 24
select select "1"
click at [265, 189] on select "Yes No" at bounding box center [436, 201] width 342 height 24
click at [541, 260] on button "Cancel this booking" at bounding box center [548, 262] width 118 height 25
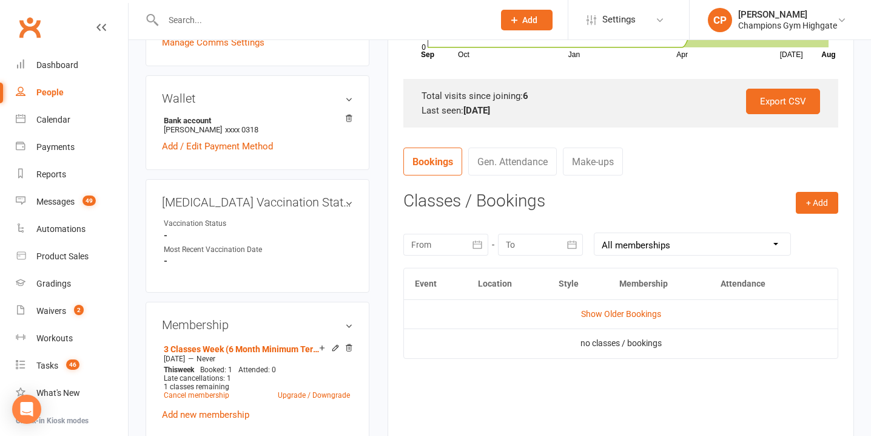
scroll to position [360, 0]
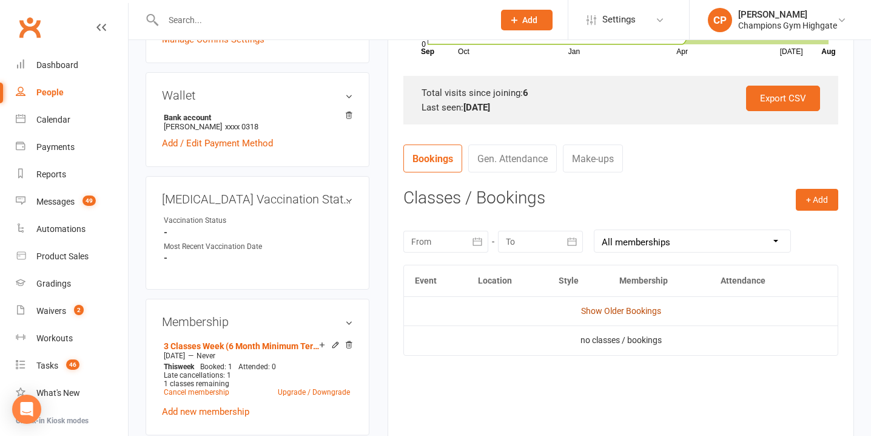
click at [629, 308] on link "Show Older Bookings" at bounding box center [621, 311] width 80 height 10
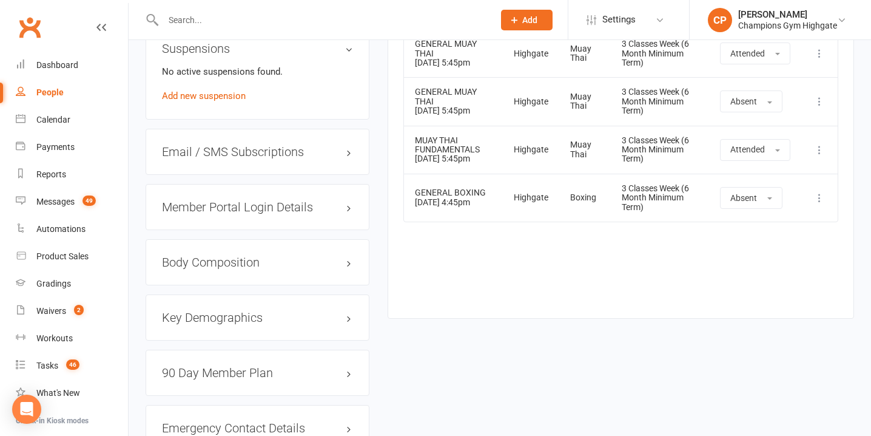
scroll to position [893, 0]
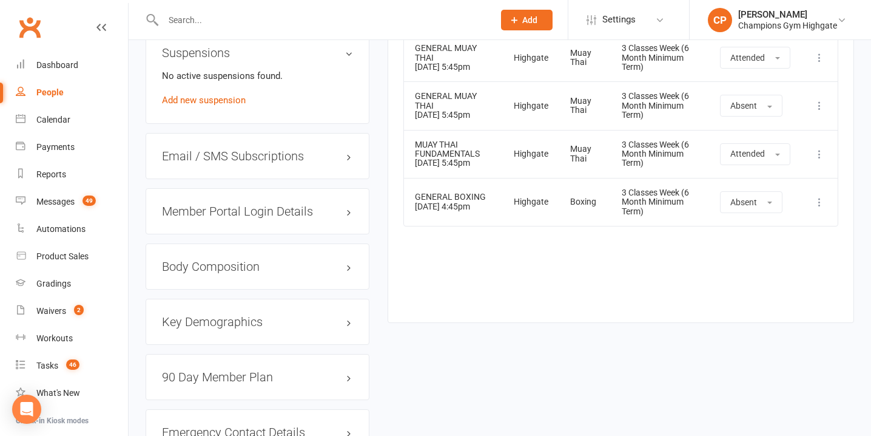
click at [821, 208] on icon at bounding box center [820, 202] width 12 height 12
click at [764, 286] on link "Delete booking" at bounding box center [766, 274] width 120 height 24
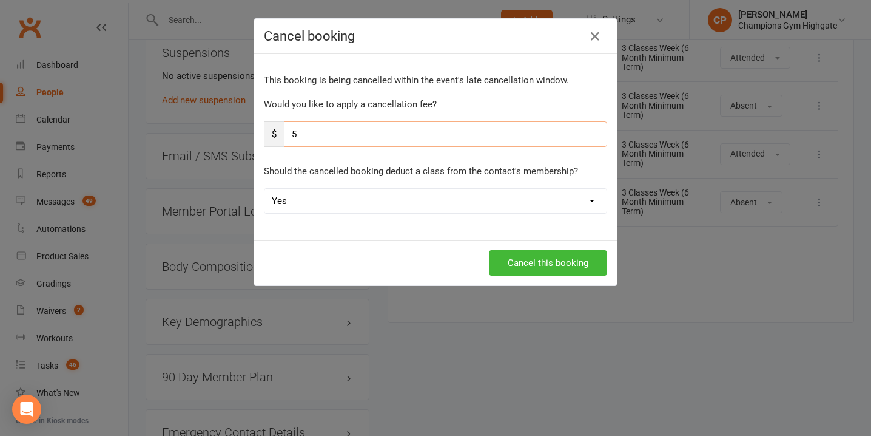
click at [485, 134] on input "5" at bounding box center [445, 133] width 323 height 25
click at [444, 200] on select "Yes No" at bounding box center [436, 201] width 342 height 24
select select "1"
click at [265, 189] on select "Yes No" at bounding box center [436, 201] width 342 height 24
click at [558, 260] on button "Cancel this booking" at bounding box center [548, 262] width 118 height 25
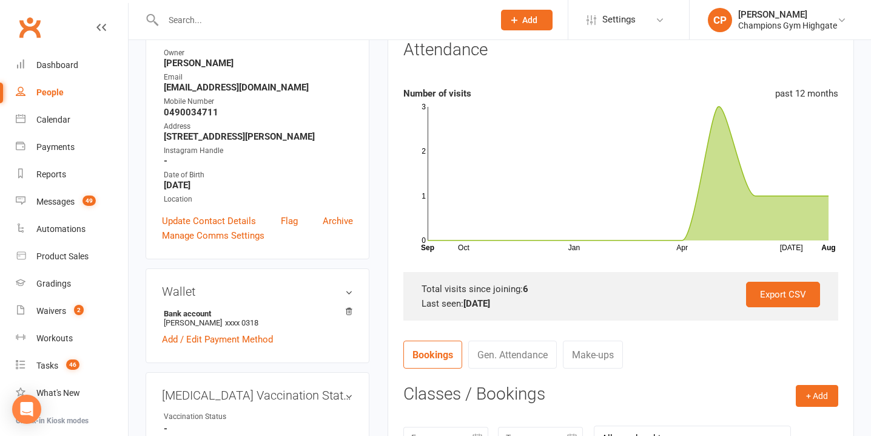
scroll to position [0, 0]
